Goal: Task Accomplishment & Management: Use online tool/utility

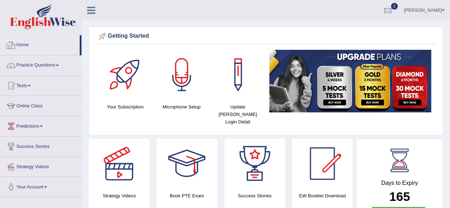
click at [24, 43] on link "Home" at bounding box center [39, 44] width 79 height 18
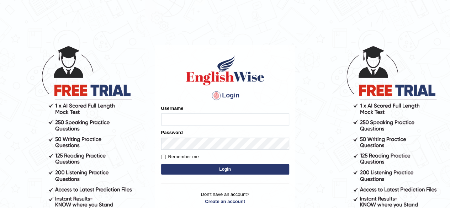
type input "simranjeetkaur_parramatta"
click at [221, 165] on button "Login" at bounding box center [225, 169] width 128 height 11
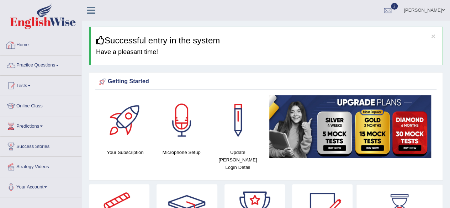
click at [17, 46] on link "Home" at bounding box center [40, 44] width 81 height 18
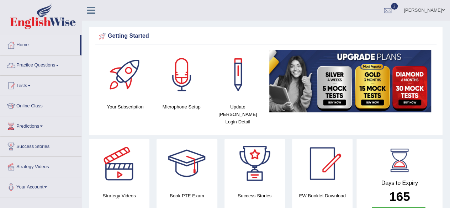
click at [58, 68] on link "Practice Questions" at bounding box center [40, 65] width 81 height 18
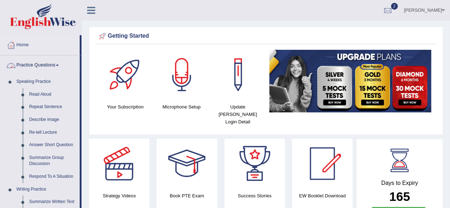
click at [53, 62] on link "Practice Questions" at bounding box center [39, 65] width 79 height 18
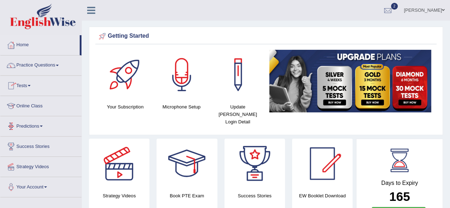
click at [33, 89] on link "Tests" at bounding box center [40, 85] width 81 height 18
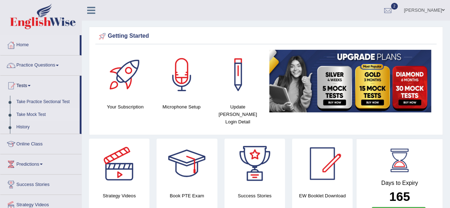
click at [37, 114] on link "Take Mock Test" at bounding box center [46, 115] width 67 height 13
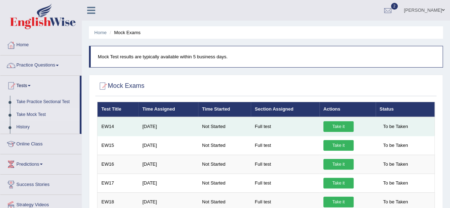
click at [344, 126] on link "Take it" at bounding box center [339, 126] width 30 height 11
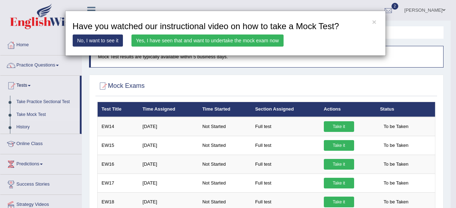
click at [234, 42] on link "Yes, I have seen that and want to undertake the mock exam now" at bounding box center [207, 41] width 152 height 12
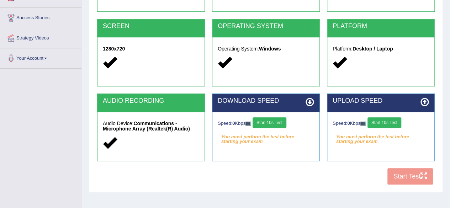
scroll to position [142, 0]
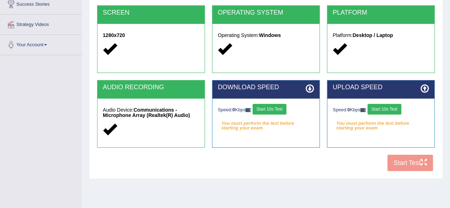
click at [272, 106] on button "Start 10s Test" at bounding box center [270, 109] width 34 height 11
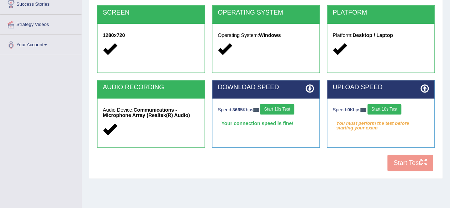
click at [386, 110] on button "Start 10s Test" at bounding box center [385, 109] width 34 height 11
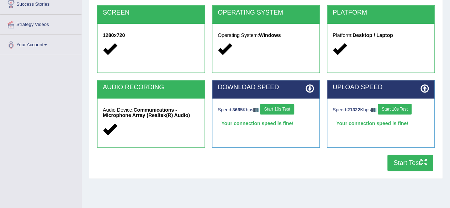
click at [407, 165] on button "Start Test" at bounding box center [411, 163] width 46 height 16
